Goal: Check status

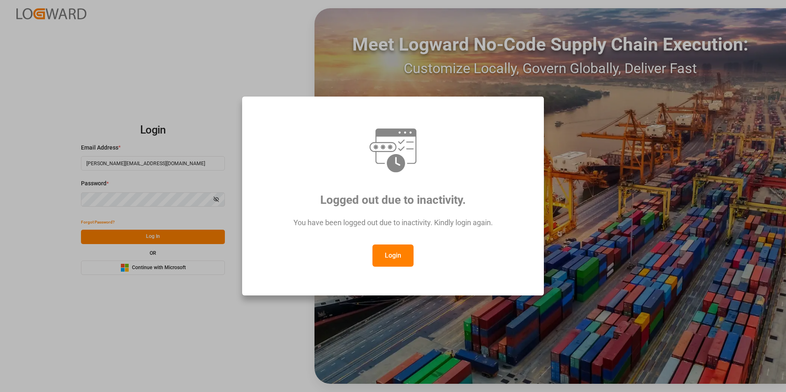
click at [390, 255] on button "Login" at bounding box center [392, 256] width 41 height 22
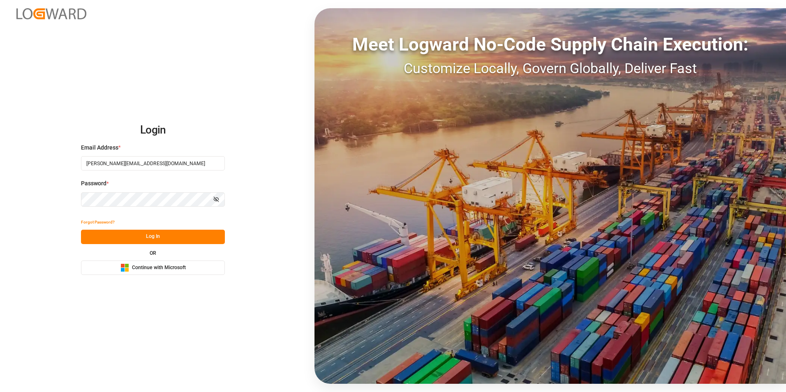
click at [150, 235] on button "Log In" at bounding box center [153, 237] width 144 height 14
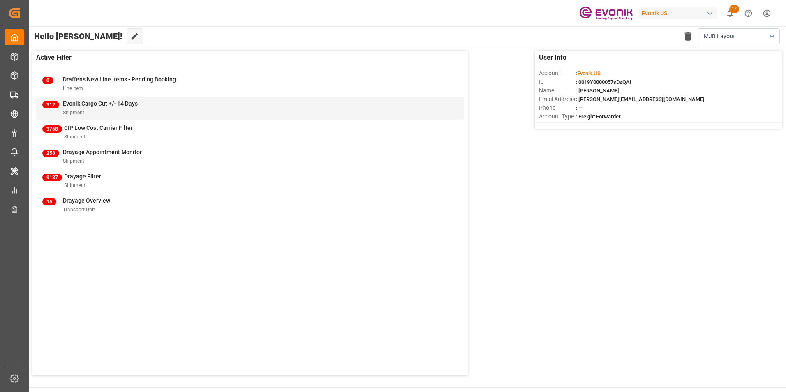
click at [74, 104] on span "Evonik Cargo Cut +/- 14 Days" at bounding box center [100, 103] width 75 height 7
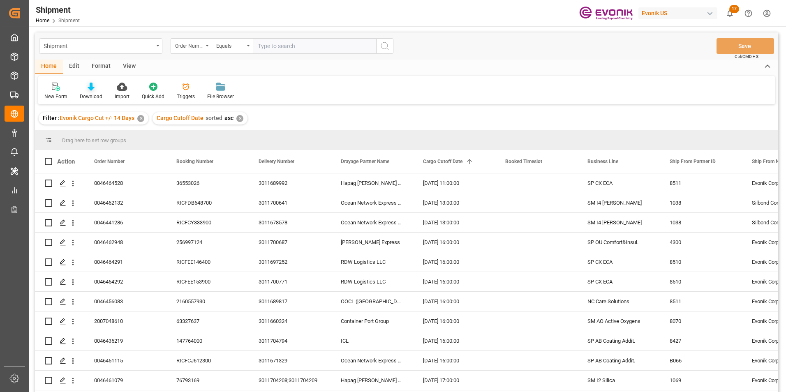
click at [88, 88] on icon at bounding box center [91, 87] width 7 height 8
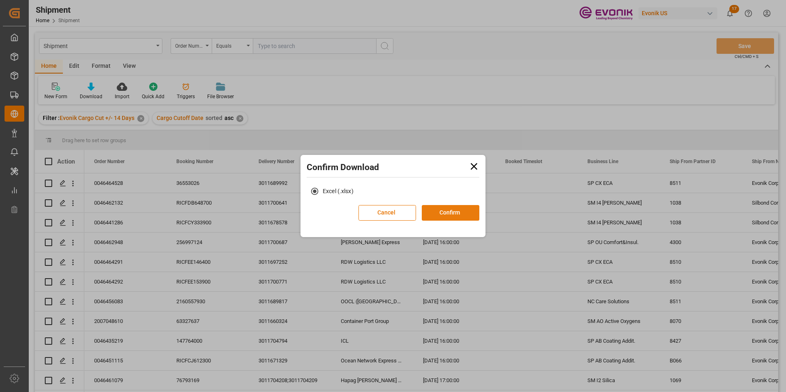
click at [448, 208] on button "Confirm" at bounding box center [451, 213] width 58 height 16
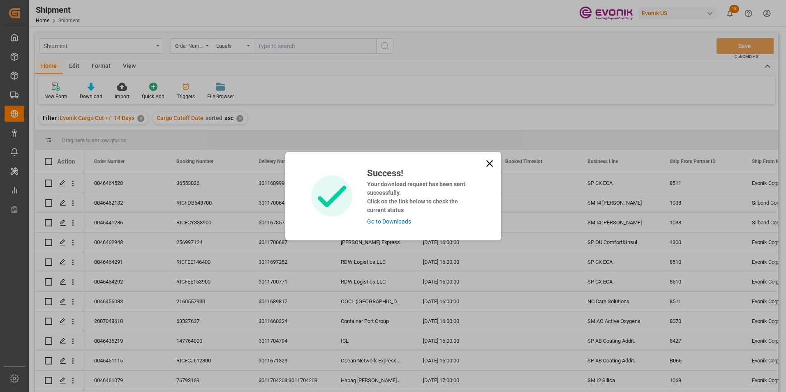
click at [488, 162] on icon at bounding box center [489, 163] width 7 height 7
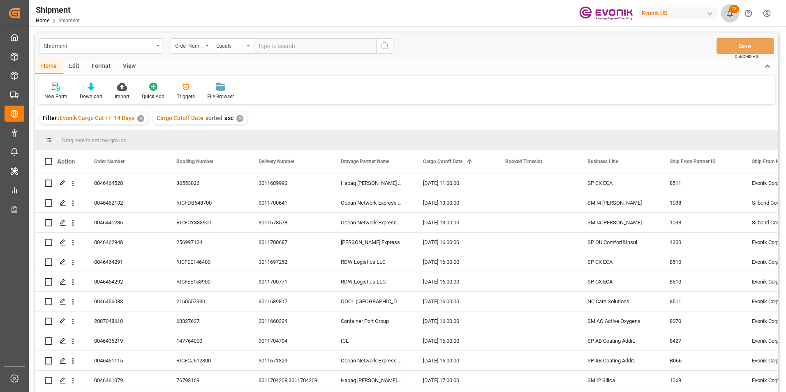
click at [728, 13] on icon "show 18 new notifications" at bounding box center [730, 13] width 6 height 7
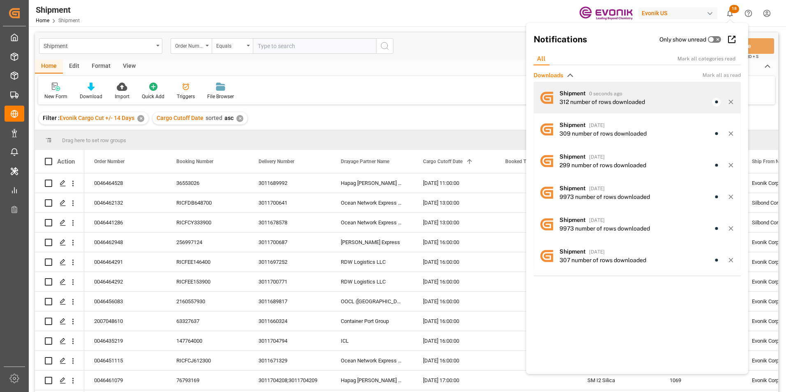
click at [581, 97] on span "Shipment" at bounding box center [573, 93] width 26 height 7
